Goal: Contribute content: Add original content to the website for others to see

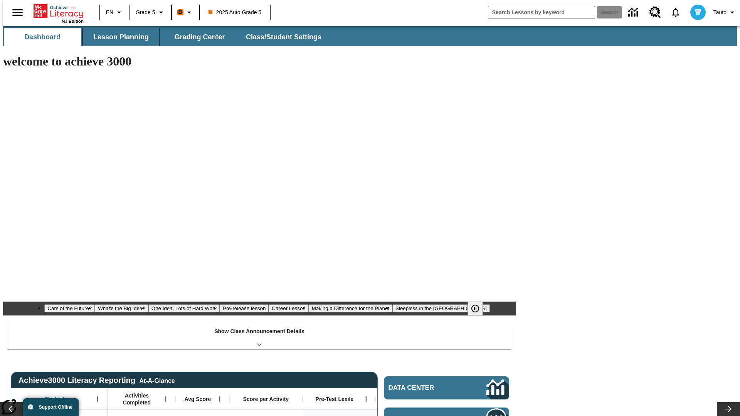
click at [118, 37] on button "Lesson Planning" at bounding box center [120, 37] width 77 height 18
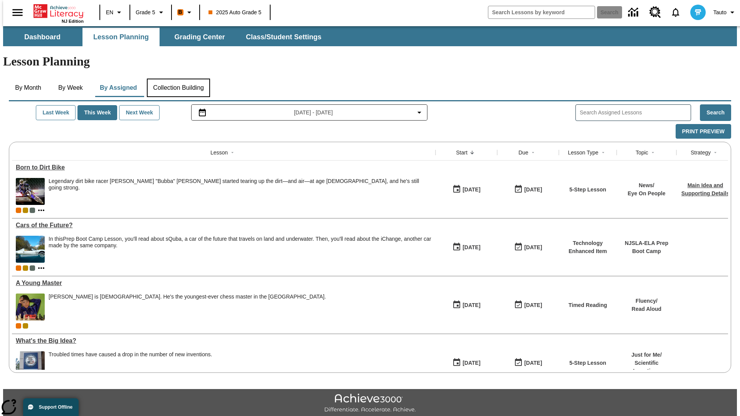
click at [178, 79] on button "Collection Building" at bounding box center [178, 88] width 63 height 18
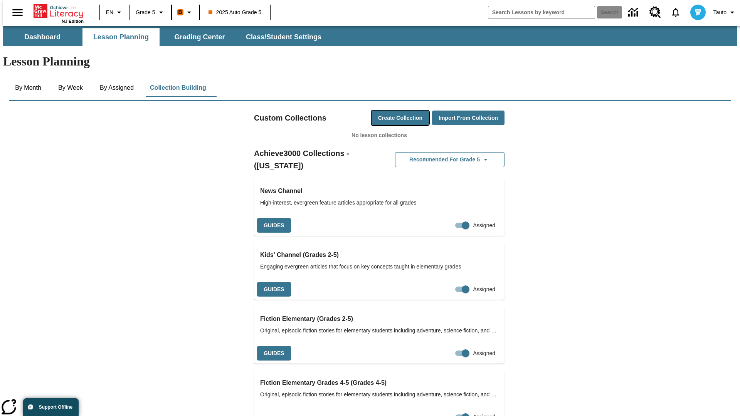
click at [385, 111] on button "Create Collection" at bounding box center [399, 118] width 57 height 15
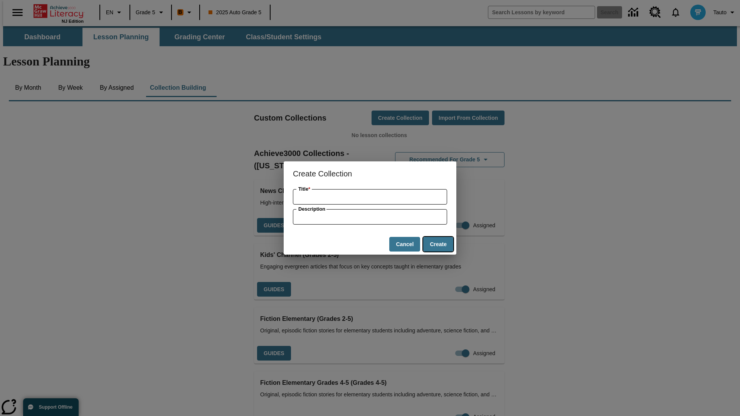
click at [438, 244] on button "Create" at bounding box center [438, 244] width 30 height 15
type input "Generic Metal Bacon"
type input "some collection description"
click at [438, 244] on button "Create" at bounding box center [438, 244] width 30 height 15
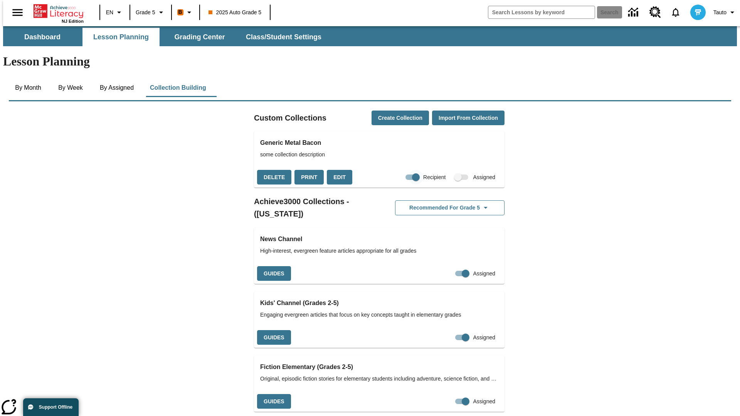
click at [400, 170] on input "Recipient" at bounding box center [416, 177] width 44 height 15
checkbox input "false"
